Goal: Navigation & Orientation: Understand site structure

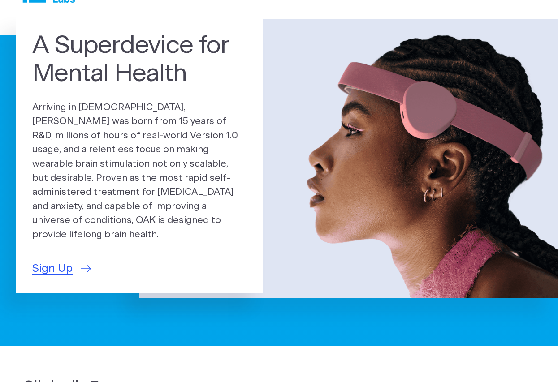
scroll to position [8, 0]
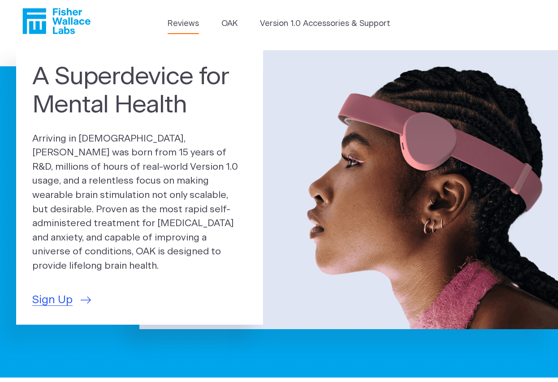
click at [189, 24] on link "Reviews" at bounding box center [182, 24] width 31 height 12
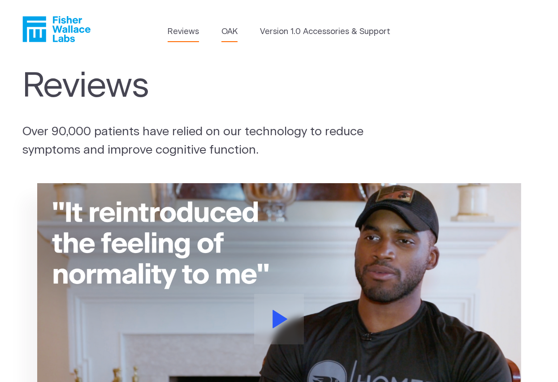
click at [227, 31] on link "OAK" at bounding box center [229, 32] width 16 height 12
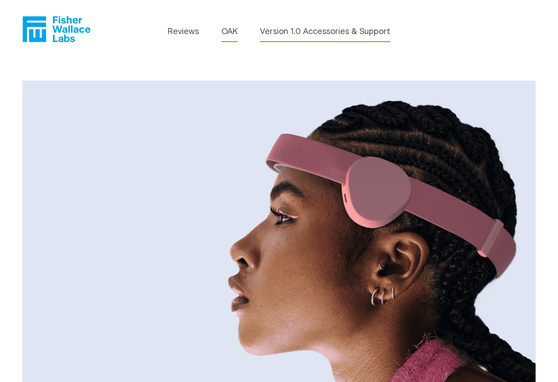
click at [284, 34] on link "Version 1.0 Accessories & Support" at bounding box center [325, 32] width 130 height 12
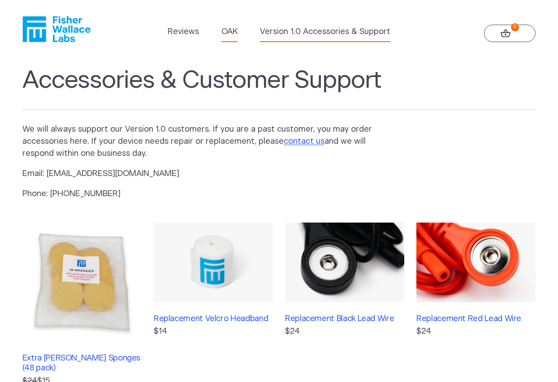
click at [232, 31] on link "OAK" at bounding box center [229, 32] width 16 height 12
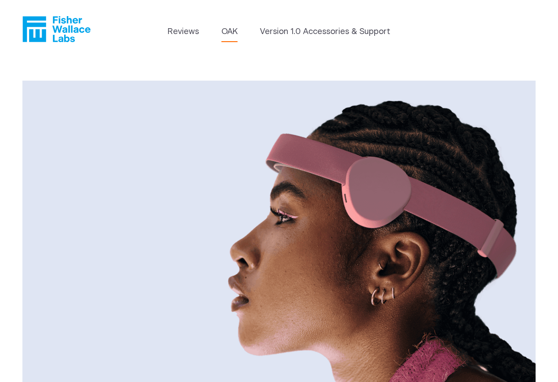
click at [64, 26] on icon "Fisher Wallace" at bounding box center [56, 29] width 68 height 26
